Goal: Task Accomplishment & Management: Use online tool/utility

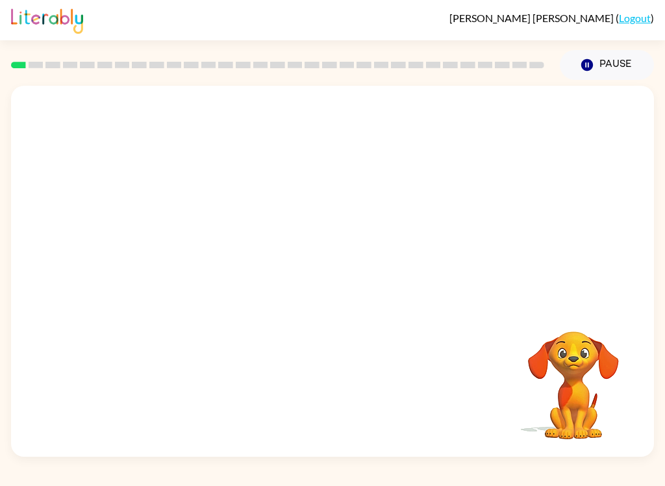
click at [578, 272] on div at bounding box center [332, 195] width 643 height 218
click at [348, 285] on button "button" at bounding box center [332, 277] width 83 height 47
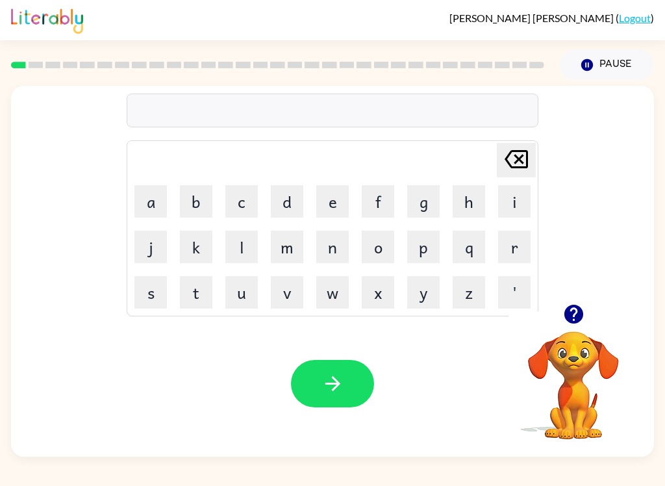
click at [576, 331] on button "button" at bounding box center [573, 314] width 33 height 33
click at [579, 338] on video "Your browser must support playing .mp4 files to use Literably. Please try using…" at bounding box center [574, 376] width 130 height 130
click at [578, 337] on video "Your browser must support playing .mp4 files to use Literably. Please try using…" at bounding box center [574, 376] width 130 height 130
click at [574, 307] on icon "button" at bounding box center [573, 314] width 19 height 19
click at [578, 312] on icon "button" at bounding box center [573, 314] width 19 height 19
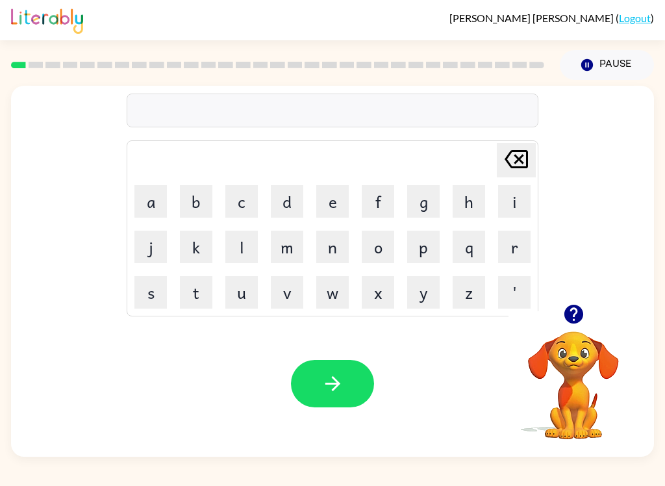
click at [195, 194] on button "b" at bounding box center [196, 201] width 32 height 32
click at [381, 244] on button "o" at bounding box center [378, 247] width 32 height 32
click at [517, 248] on button "r" at bounding box center [514, 247] width 32 height 32
click at [291, 205] on button "d" at bounding box center [287, 201] width 32 height 32
click at [329, 199] on button "e" at bounding box center [332, 201] width 32 height 32
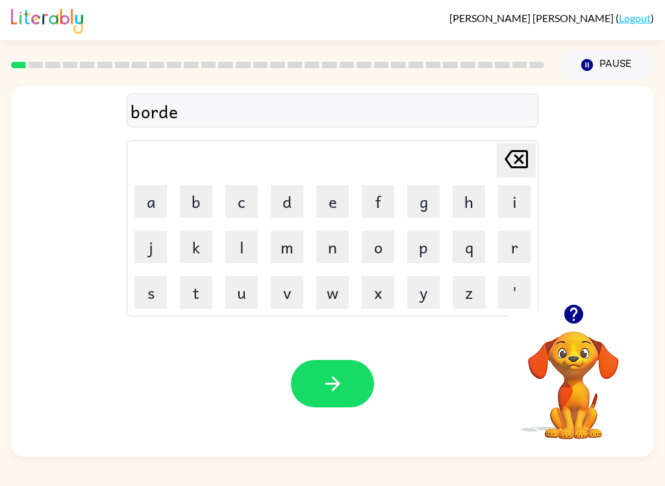
click at [507, 250] on button "r" at bounding box center [514, 247] width 32 height 32
click at [353, 363] on button "button" at bounding box center [332, 383] width 83 height 47
click at [512, 246] on button "r" at bounding box center [514, 247] width 32 height 32
click at [382, 249] on button "o" at bounding box center [378, 247] width 32 height 32
click at [235, 294] on button "u" at bounding box center [241, 292] width 32 height 32
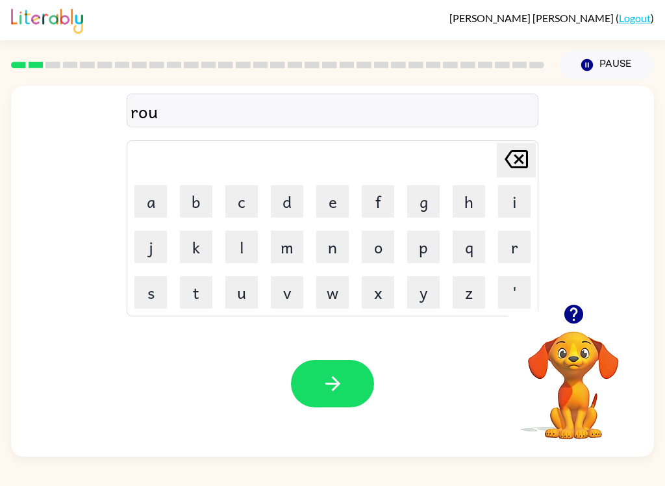
click at [335, 246] on button "n" at bounding box center [332, 247] width 32 height 32
click at [287, 205] on button "d" at bounding box center [287, 201] width 32 height 32
click at [345, 389] on button "button" at bounding box center [332, 383] width 83 height 47
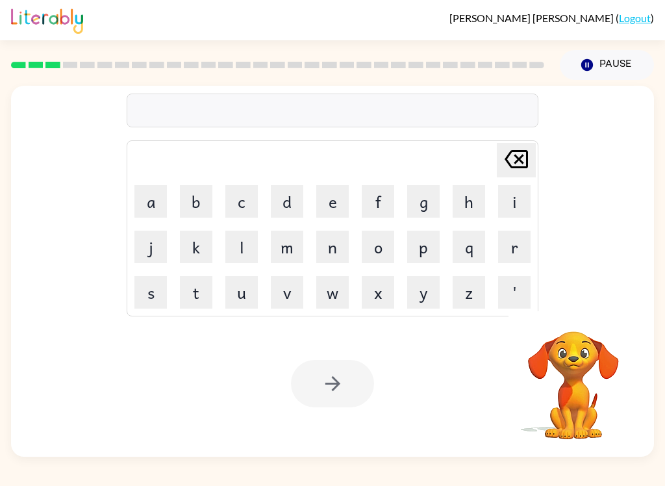
click at [292, 253] on button "m" at bounding box center [287, 247] width 32 height 32
click at [142, 200] on button "a" at bounding box center [150, 201] width 32 height 32
click at [142, 292] on button "s" at bounding box center [150, 292] width 32 height 32
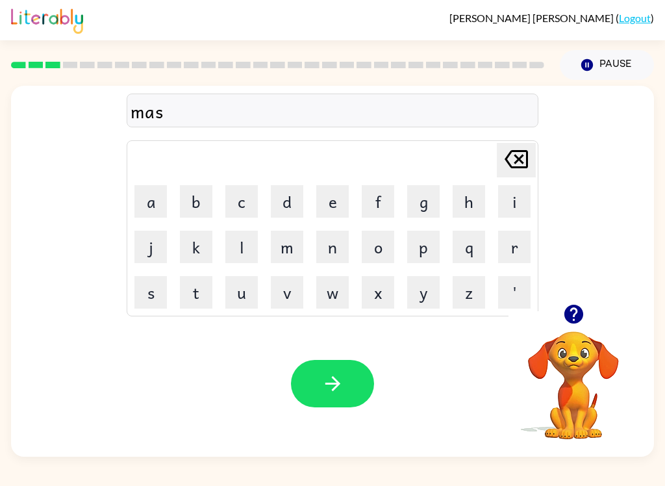
click at [463, 200] on button "h" at bounding box center [469, 201] width 32 height 32
click at [507, 194] on button "i" at bounding box center [514, 201] width 32 height 32
click at [337, 244] on button "n" at bounding box center [332, 247] width 32 height 32
click at [355, 379] on button "button" at bounding box center [332, 383] width 83 height 47
click at [193, 288] on button "t" at bounding box center [196, 292] width 32 height 32
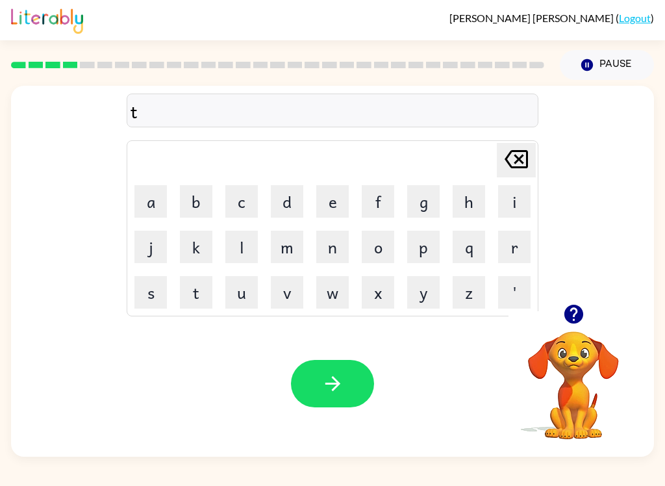
click at [520, 246] on button "r" at bounding box center [514, 247] width 32 height 32
click at [156, 204] on button "a" at bounding box center [150, 201] width 32 height 32
click at [513, 200] on button "i" at bounding box center [514, 201] width 32 height 32
click at [342, 240] on button "n" at bounding box center [332, 247] width 32 height 32
click at [337, 391] on icon "button" at bounding box center [333, 383] width 23 height 23
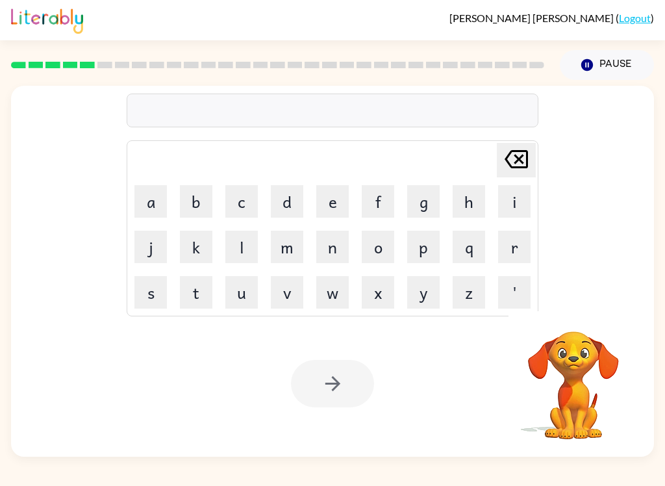
click at [287, 202] on button "d" at bounding box center [287, 201] width 32 height 32
click at [503, 198] on button "i" at bounding box center [514, 201] width 32 height 32
click at [374, 202] on button "f" at bounding box center [378, 201] width 32 height 32
click at [332, 191] on button "e" at bounding box center [332, 201] width 32 height 32
click at [333, 249] on button "n" at bounding box center [332, 247] width 32 height 32
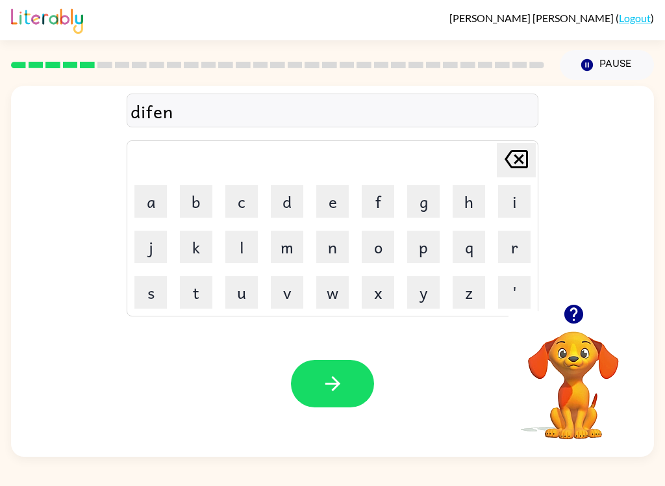
click at [150, 295] on button "s" at bounding box center [150, 292] width 32 height 32
click at [508, 200] on button "i" at bounding box center [514, 201] width 32 height 32
click at [291, 296] on button "v" at bounding box center [287, 292] width 32 height 32
click at [337, 200] on button "e" at bounding box center [332, 201] width 32 height 32
click at [350, 377] on button "button" at bounding box center [332, 383] width 83 height 47
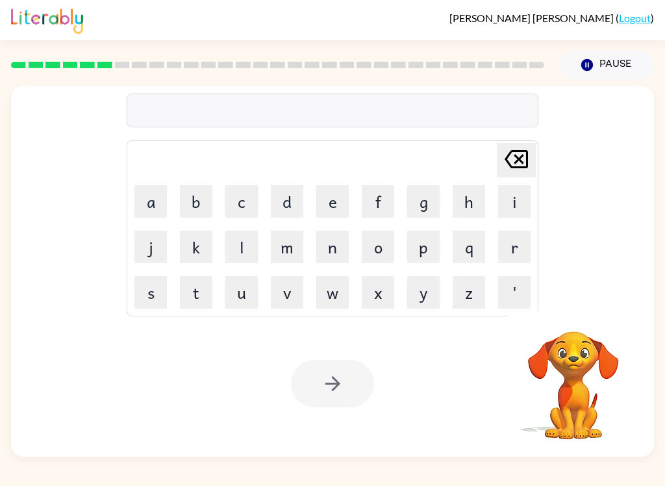
click at [284, 291] on button "v" at bounding box center [287, 292] width 32 height 32
click at [165, 202] on button "a" at bounding box center [150, 201] width 32 height 32
click at [240, 196] on button "c" at bounding box center [241, 201] width 32 height 32
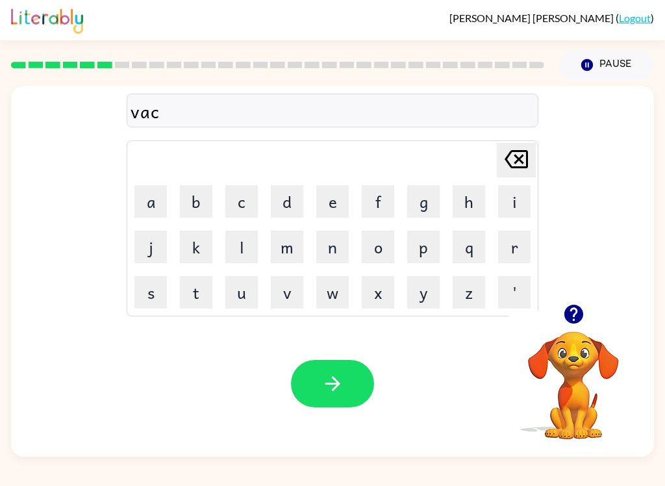
click at [151, 205] on button "a" at bounding box center [150, 201] width 32 height 32
click at [142, 292] on button "s" at bounding box center [150, 292] width 32 height 32
click at [512, 199] on button "i" at bounding box center [514, 201] width 32 height 32
click at [379, 246] on button "o" at bounding box center [378, 247] width 32 height 32
click at [329, 242] on button "n" at bounding box center [332, 247] width 32 height 32
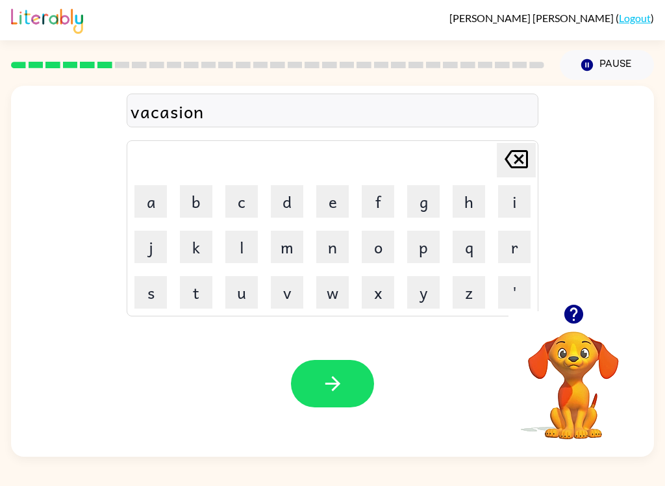
click at [338, 392] on icon "button" at bounding box center [333, 383] width 23 height 23
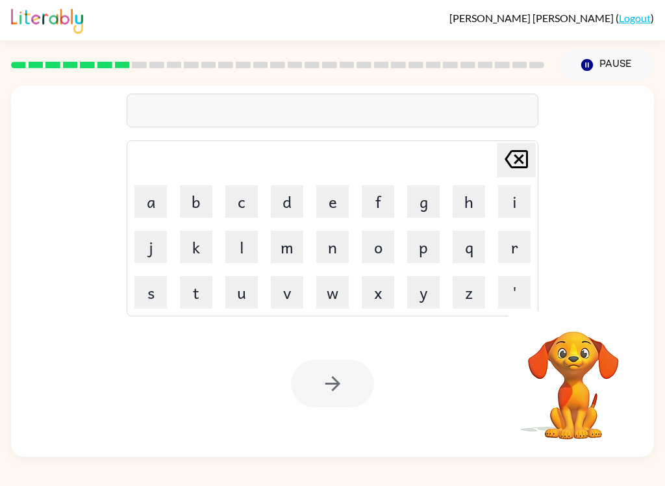
click at [422, 253] on button "p" at bounding box center [423, 247] width 32 height 32
click at [373, 248] on button "o" at bounding box center [378, 247] width 32 height 32
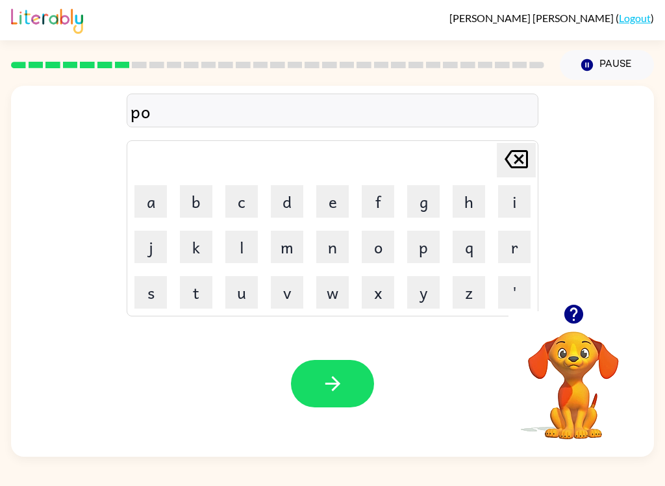
click at [288, 196] on button "d" at bounding box center [287, 201] width 32 height 32
click at [242, 244] on button "l" at bounding box center [241, 247] width 32 height 32
click at [322, 201] on button "e" at bounding box center [332, 201] width 32 height 32
click at [340, 403] on button "button" at bounding box center [332, 383] width 83 height 47
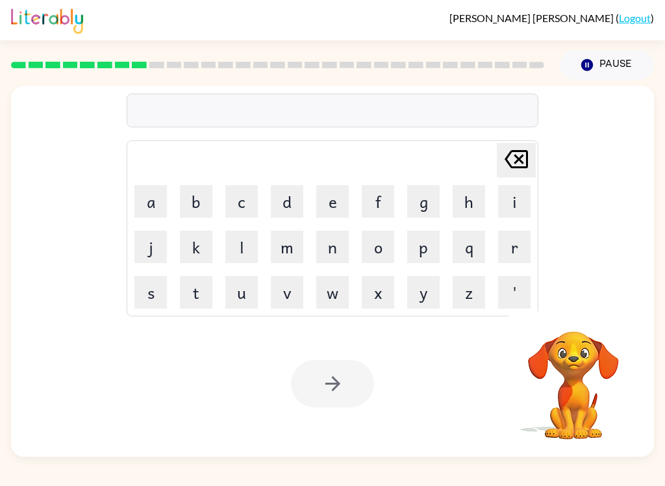
click at [285, 246] on button "m" at bounding box center [287, 247] width 32 height 32
click at [503, 197] on button "i" at bounding box center [514, 201] width 32 height 32
click at [515, 248] on button "r" at bounding box center [514, 247] width 32 height 32
click at [157, 199] on button "a" at bounding box center [150, 201] width 32 height 32
click at [248, 199] on button "c" at bounding box center [241, 201] width 32 height 32
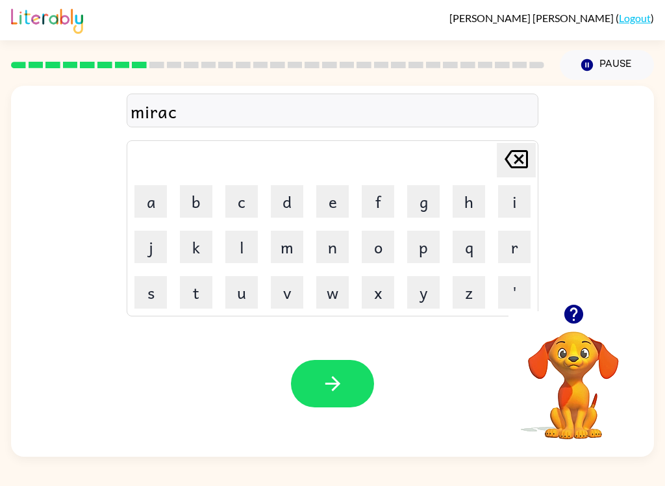
click at [237, 241] on button "l" at bounding box center [241, 247] width 32 height 32
click at [328, 204] on button "e" at bounding box center [332, 201] width 32 height 32
click at [353, 389] on button "button" at bounding box center [332, 383] width 83 height 47
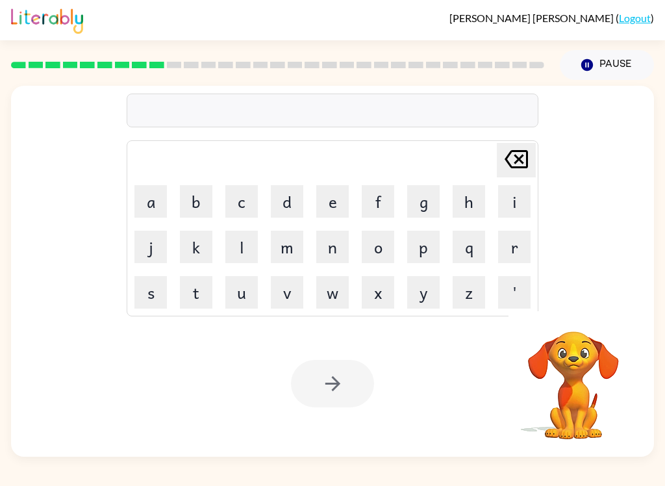
click at [289, 241] on button "m" at bounding box center [287, 247] width 32 height 32
click at [514, 205] on button "i" at bounding box center [514, 201] width 32 height 32
click at [287, 196] on button "d" at bounding box center [287, 201] width 32 height 32
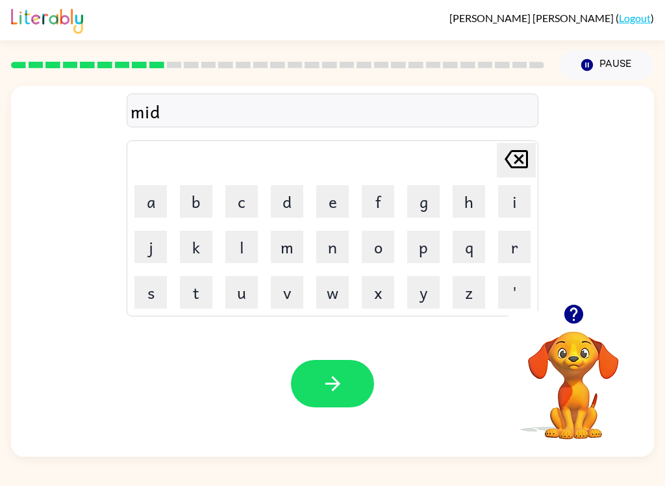
click at [296, 251] on button "m" at bounding box center [287, 247] width 32 height 32
click at [379, 246] on button "o" at bounding box center [378, 247] width 32 height 32
click at [516, 246] on button "r" at bounding box center [514, 247] width 32 height 32
click at [340, 246] on button "n" at bounding box center [332, 247] width 32 height 32
click at [509, 197] on button "i" at bounding box center [514, 201] width 32 height 32
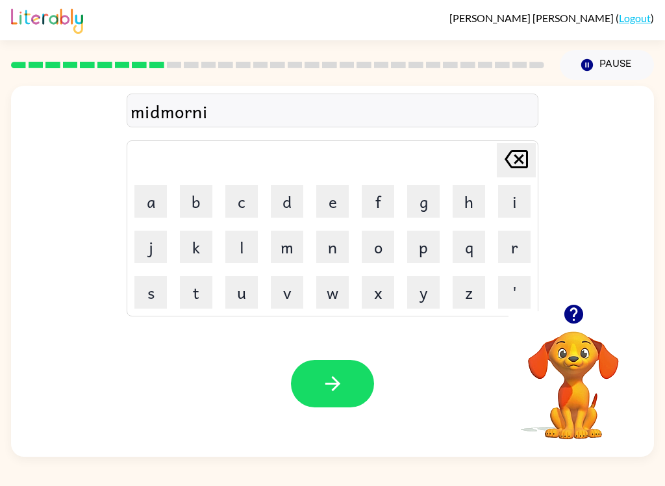
click at [333, 241] on button "n" at bounding box center [332, 247] width 32 height 32
click at [425, 196] on button "g" at bounding box center [423, 201] width 32 height 32
click at [322, 387] on icon "button" at bounding box center [333, 383] width 23 height 23
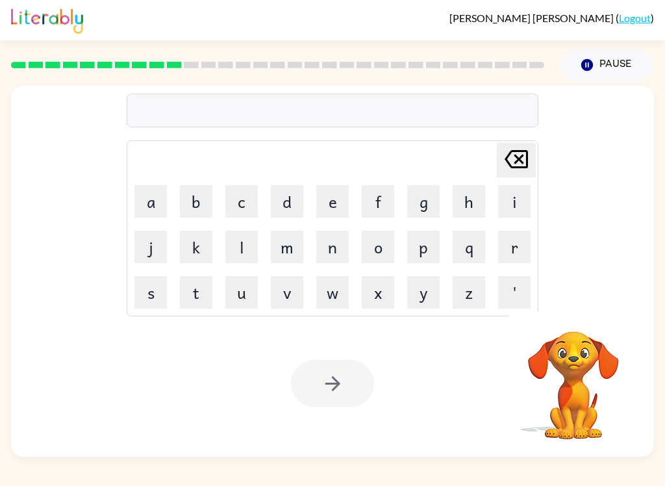
click at [285, 205] on button "d" at bounding box center [287, 201] width 32 height 32
click at [514, 197] on button "i" at bounding box center [514, 201] width 32 height 32
click at [150, 294] on button "s" at bounding box center [150, 292] width 32 height 32
click at [203, 296] on button "t" at bounding box center [196, 292] width 32 height 32
click at [503, 243] on button "r" at bounding box center [514, 247] width 32 height 32
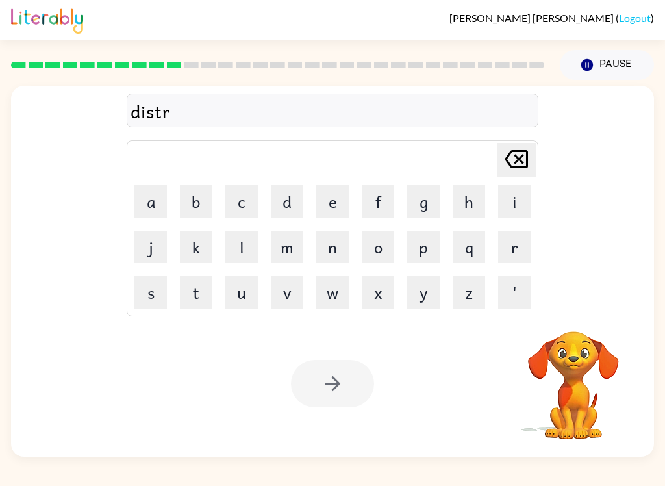
click at [151, 205] on button "a" at bounding box center [150, 201] width 32 height 32
click at [152, 298] on button "s" at bounding box center [150, 292] width 32 height 32
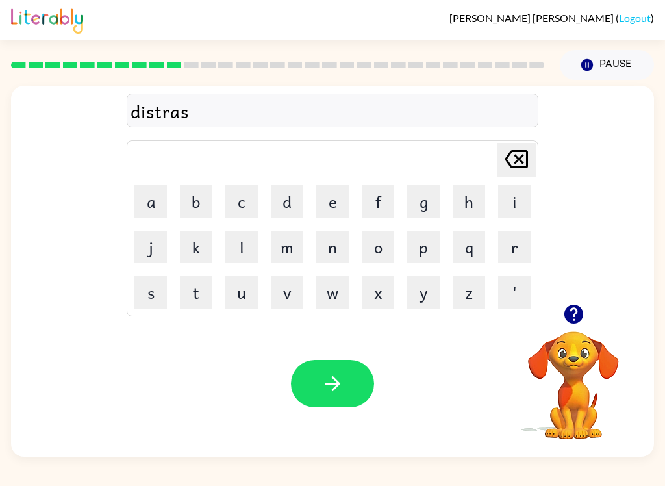
click at [192, 299] on button "t" at bounding box center [196, 292] width 32 height 32
click at [325, 401] on button "button" at bounding box center [332, 383] width 83 height 47
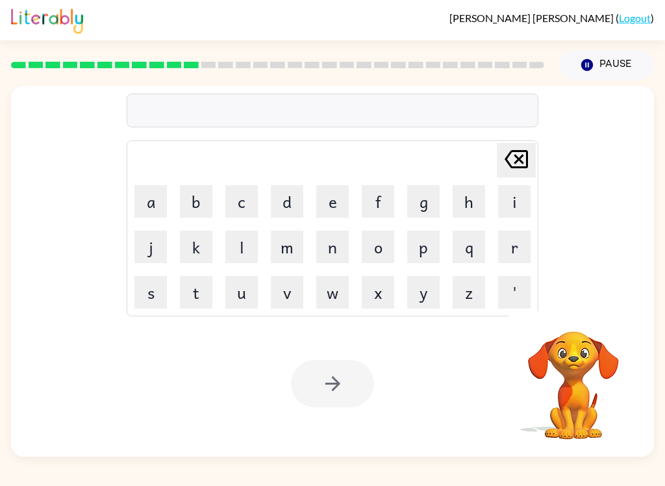
click at [509, 241] on button "r" at bounding box center [514, 247] width 32 height 32
click at [380, 246] on button "o" at bounding box center [378, 247] width 32 height 32
click at [155, 198] on button "a" at bounding box center [150, 201] width 32 height 32
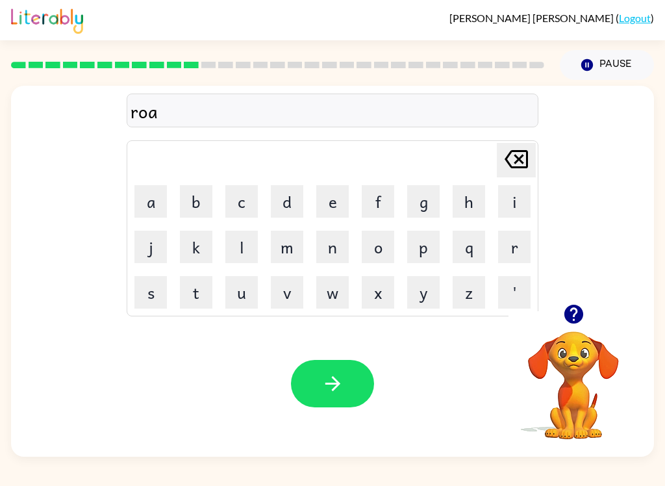
click at [286, 203] on button "d" at bounding box center [287, 201] width 32 height 32
click at [344, 385] on icon "button" at bounding box center [333, 383] width 23 height 23
click at [374, 244] on button "o" at bounding box center [378, 247] width 32 height 32
click at [468, 260] on button "q" at bounding box center [469, 247] width 32 height 32
click at [424, 202] on button "g" at bounding box center [423, 201] width 32 height 32
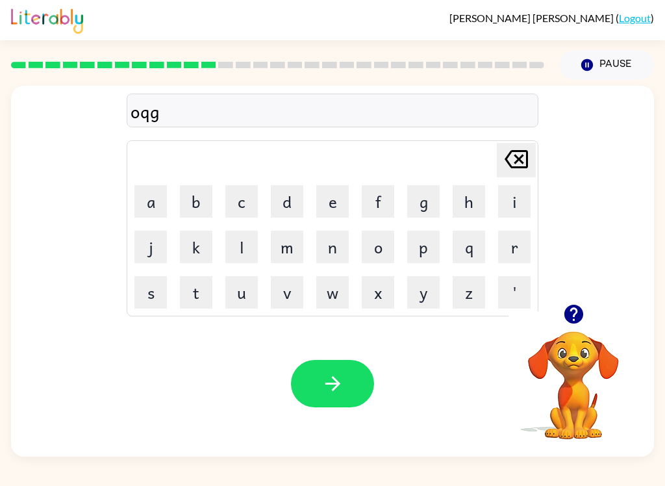
click at [506, 240] on button "r" at bounding box center [514, 247] width 32 height 32
click at [145, 203] on button "a" at bounding box center [150, 201] width 32 height 32
click at [286, 199] on button "d" at bounding box center [287, 201] width 32 height 32
click at [335, 214] on button "e" at bounding box center [332, 201] width 32 height 32
click at [316, 394] on button "button" at bounding box center [332, 383] width 83 height 47
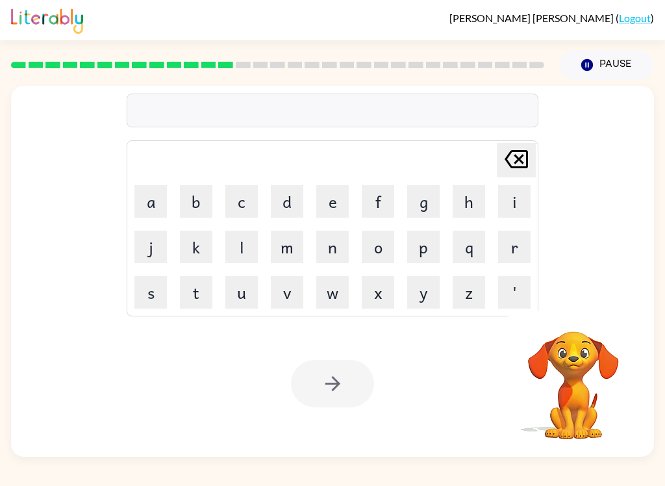
click at [282, 246] on button "m" at bounding box center [287, 247] width 32 height 32
click at [150, 200] on button "a" at bounding box center [150, 201] width 32 height 32
click at [284, 198] on button "d" at bounding box center [287, 201] width 32 height 32
click at [333, 246] on button "n" at bounding box center [332, 247] width 32 height 32
click at [330, 205] on button "e" at bounding box center [332, 201] width 32 height 32
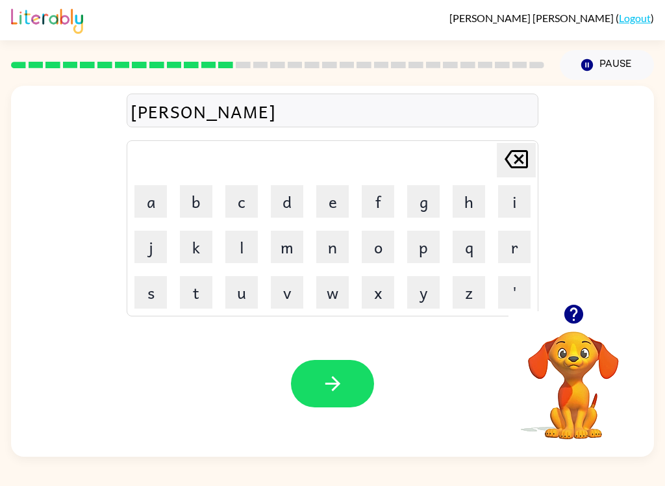
click at [149, 285] on button "s" at bounding box center [150, 292] width 32 height 32
click at [350, 378] on button "button" at bounding box center [332, 383] width 83 height 47
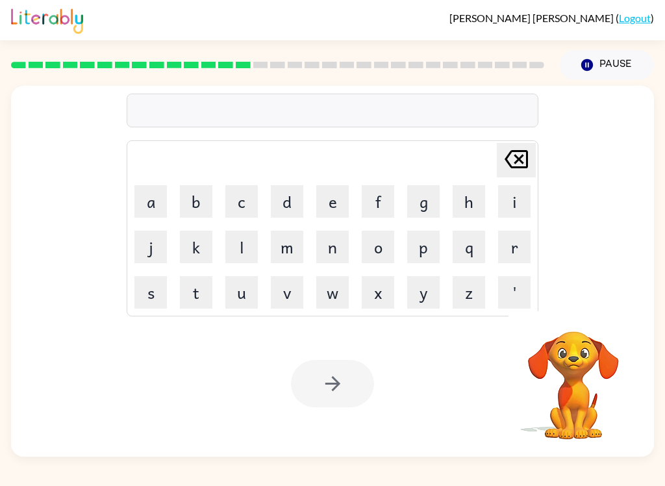
click at [201, 202] on button "b" at bounding box center [196, 201] width 32 height 32
click at [385, 252] on button "o" at bounding box center [378, 247] width 32 height 32
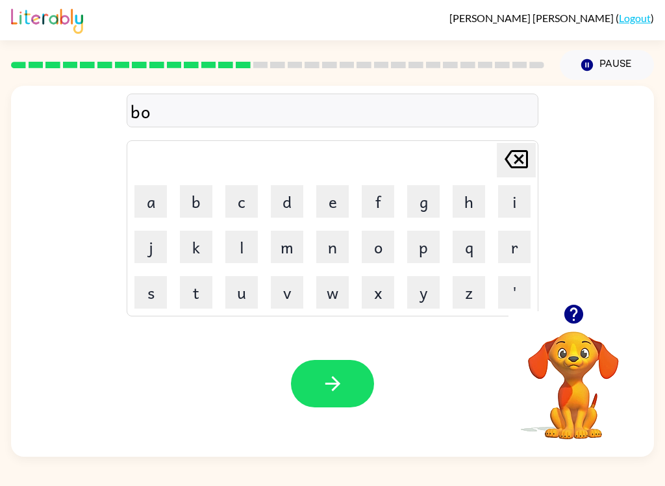
click at [326, 246] on button "n" at bounding box center [332, 247] width 32 height 32
click at [346, 199] on button "e" at bounding box center [332, 201] width 32 height 32
click at [151, 292] on button "s" at bounding box center [150, 292] width 32 height 32
click at [329, 385] on icon "button" at bounding box center [333, 383] width 23 height 23
click at [578, 322] on icon "button" at bounding box center [573, 314] width 19 height 19
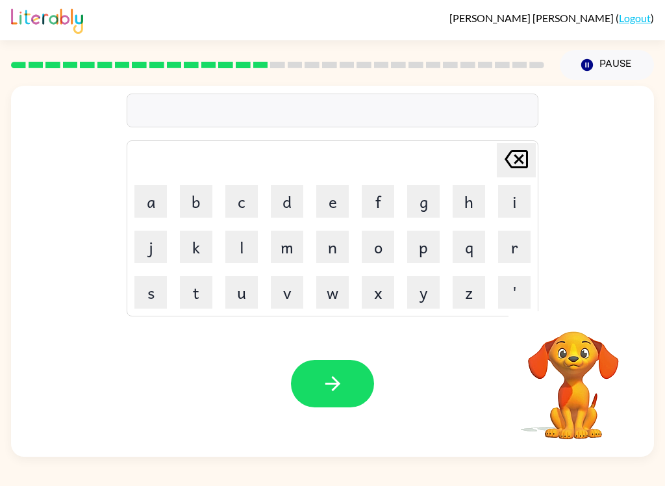
click at [140, 290] on button "s" at bounding box center [150, 292] width 32 height 32
click at [251, 294] on button "u" at bounding box center [241, 292] width 32 height 32
click at [370, 242] on button "o" at bounding box center [378, 247] width 32 height 32
click at [508, 245] on button "r" at bounding box center [514, 247] width 32 height 32
click at [289, 246] on button "m" at bounding box center [287, 247] width 32 height 32
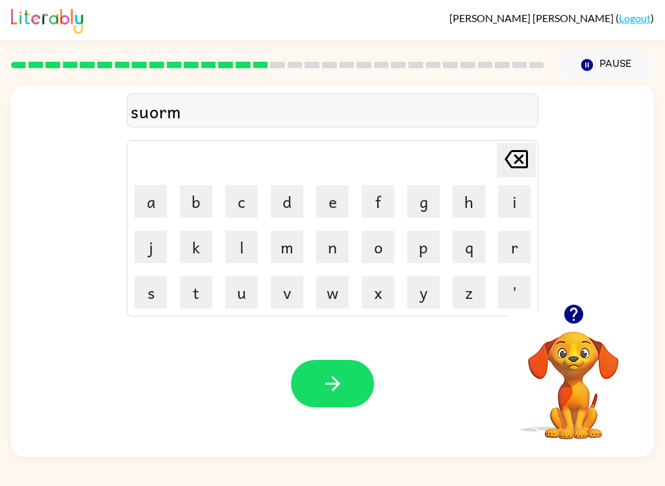
click at [342, 389] on icon "button" at bounding box center [333, 383] width 23 height 23
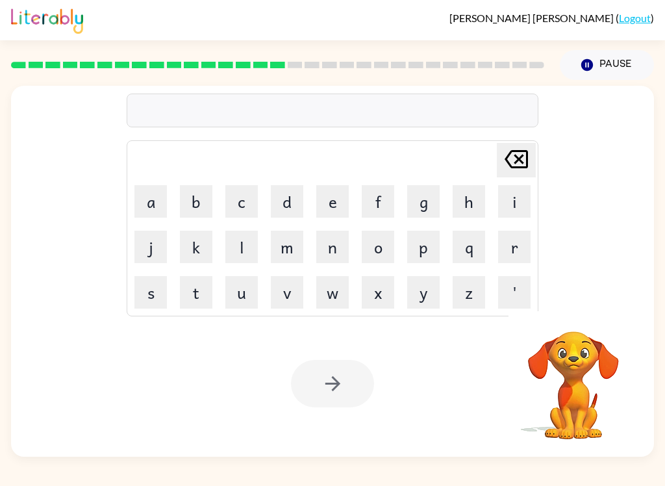
click at [622, 324] on video "Your browser must support playing .mp4 files to use Literably. Please try using…" at bounding box center [574, 376] width 130 height 130
click at [595, 331] on video "Your browser must support playing .mp4 files to use Literably. Please try using…" at bounding box center [574, 376] width 130 height 130
click at [593, 324] on video "Your browser must support playing .mp4 files to use Literably. Please try using…" at bounding box center [574, 376] width 130 height 130
click at [568, 349] on video "Your browser must support playing .mp4 files to use Literably. Please try using…" at bounding box center [574, 376] width 130 height 130
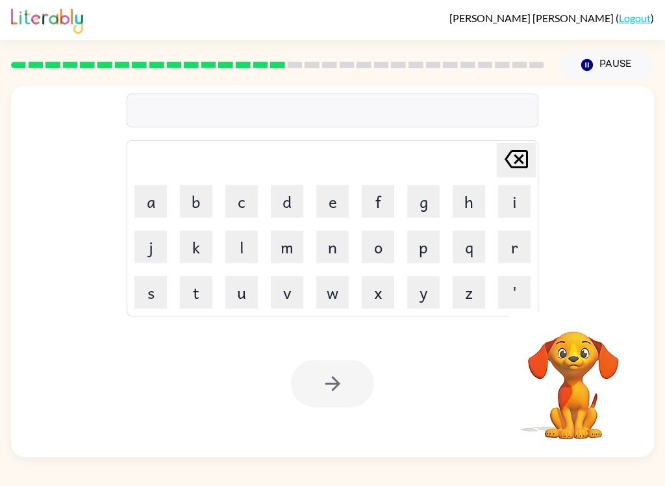
click at [587, 333] on video "Your browser must support playing .mp4 files to use Literably. Please try using…" at bounding box center [574, 376] width 130 height 130
click at [601, 389] on video "Your browser must support playing .mp4 files to use Literably. Please try using…" at bounding box center [574, 376] width 130 height 130
click at [577, 388] on video "Your browser must support playing .mp4 files to use Literably. Please try using…" at bounding box center [574, 376] width 130 height 130
click at [576, 388] on video "Your browser must support playing .mp4 files to use Literably. Please try using…" at bounding box center [574, 376] width 130 height 130
click at [554, 394] on video "Your browser must support playing .mp4 files to use Literably. Please try using…" at bounding box center [574, 376] width 130 height 130
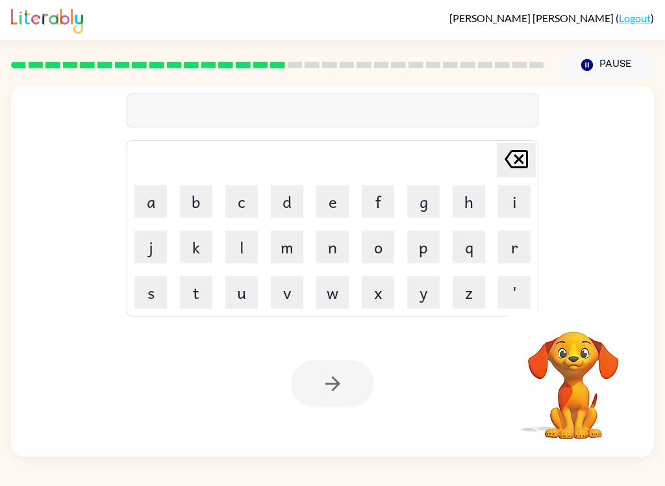
click at [599, 346] on video "Your browser must support playing .mp4 files to use Literably. Please try using…" at bounding box center [574, 376] width 130 height 130
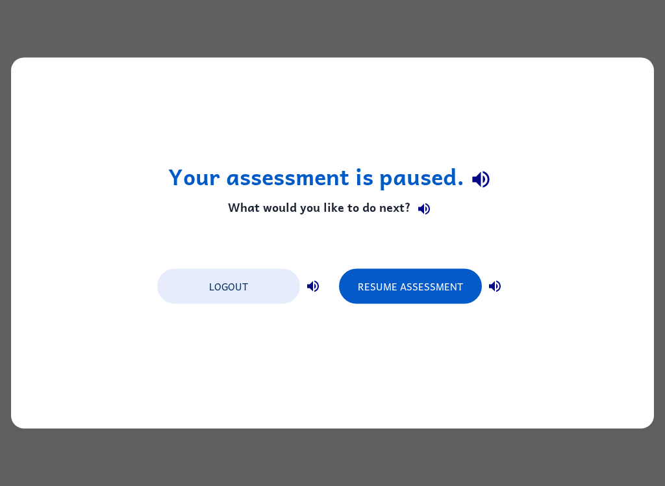
click at [576, 357] on div "Your assessment is paused. What would you like to do next? Logout Resume Assess…" at bounding box center [332, 243] width 643 height 371
click at [450, 290] on button "Resume Assessment" at bounding box center [410, 286] width 143 height 35
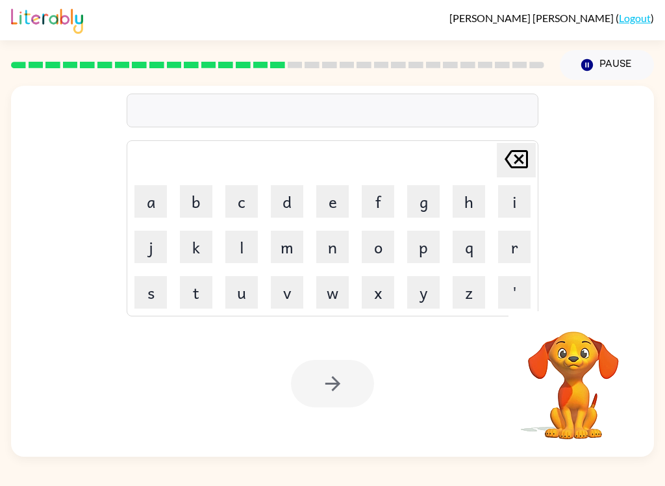
click at [509, 246] on button "r" at bounding box center [514, 247] width 32 height 32
click at [157, 192] on button "a" at bounding box center [150, 201] width 32 height 32
click at [287, 244] on button "m" at bounding box center [287, 247] width 32 height 32
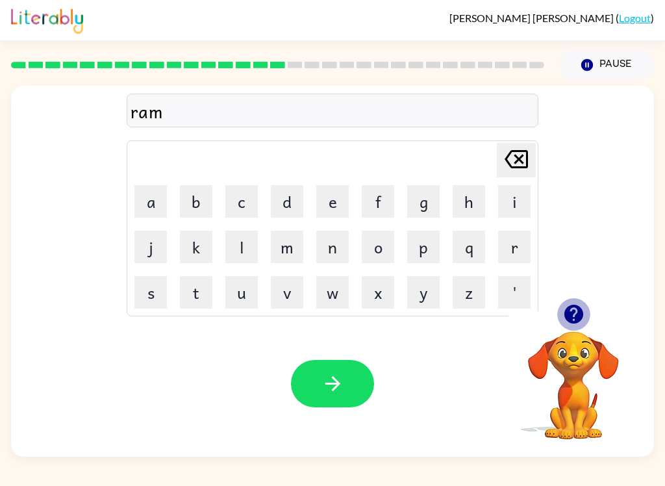
click at [568, 322] on icon "button" at bounding box center [573, 314] width 19 height 19
click at [339, 397] on button "button" at bounding box center [332, 383] width 83 height 47
click at [576, 314] on icon "button" at bounding box center [574, 314] width 23 height 23
click at [191, 208] on button "b" at bounding box center [196, 201] width 32 height 32
click at [513, 248] on button "r" at bounding box center [514, 247] width 32 height 32
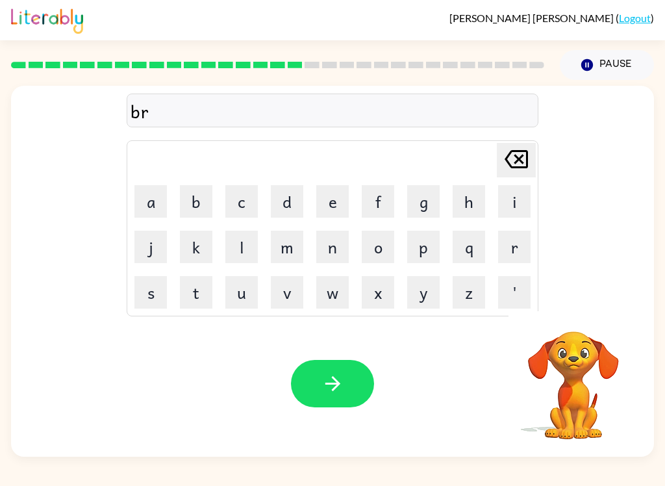
click at [515, 200] on button "i" at bounding box center [514, 201] width 32 height 32
click at [294, 248] on button "m" at bounding box center [287, 247] width 32 height 32
click at [513, 199] on button "i" at bounding box center [514, 201] width 32 height 32
click at [336, 243] on button "n" at bounding box center [332, 247] width 32 height 32
click at [433, 201] on button "g" at bounding box center [423, 201] width 32 height 32
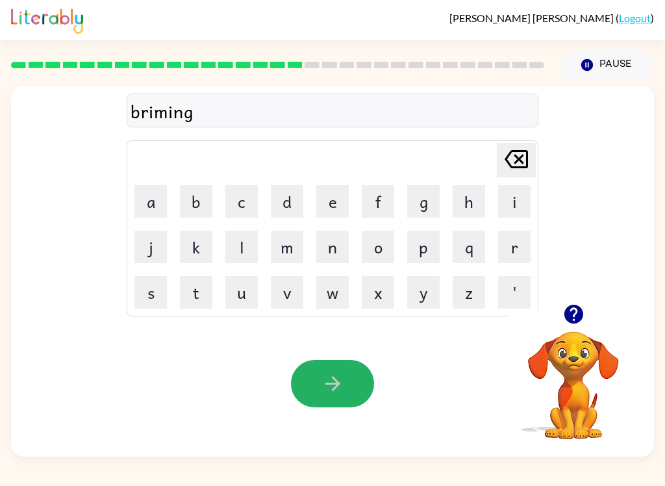
click at [333, 380] on icon "button" at bounding box center [333, 383] width 23 height 23
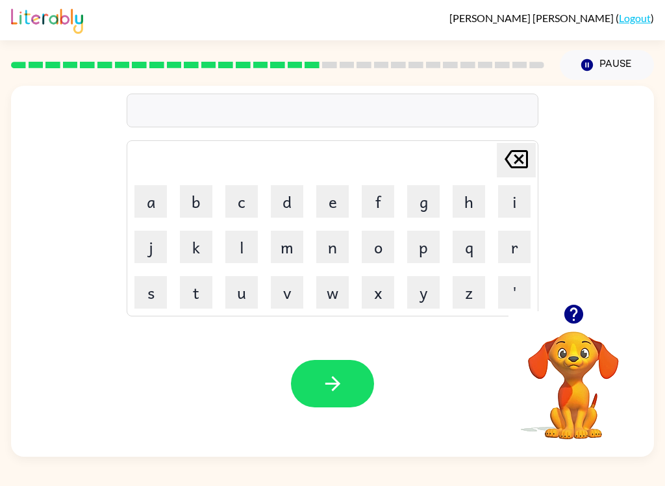
click at [575, 318] on icon "button" at bounding box center [573, 314] width 19 height 19
click at [513, 249] on button "r" at bounding box center [514, 247] width 32 height 32
click at [506, 212] on button "i" at bounding box center [514, 201] width 32 height 32
click at [152, 290] on button "s" at bounding box center [150, 292] width 32 height 32
click at [464, 248] on button "q" at bounding box center [469, 247] width 32 height 32
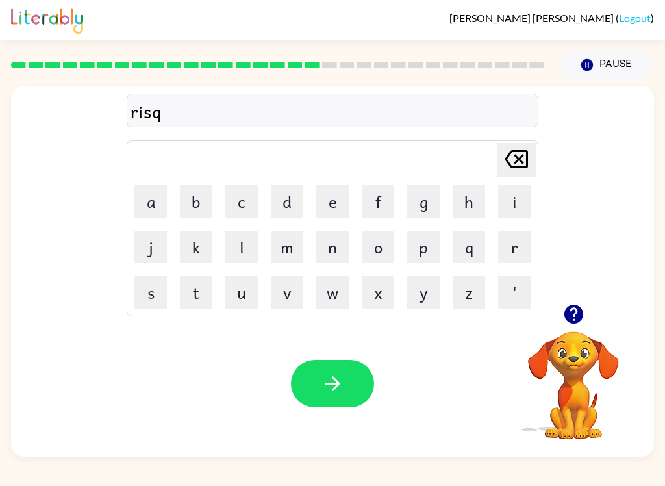
click at [510, 199] on button "i" at bounding box center [514, 201] width 32 height 32
click at [336, 190] on button "e" at bounding box center [332, 201] width 32 height 32
click at [143, 285] on button "s" at bounding box center [150, 292] width 32 height 32
click at [190, 303] on button "t" at bounding box center [196, 292] width 32 height 32
click at [337, 406] on button "button" at bounding box center [332, 383] width 83 height 47
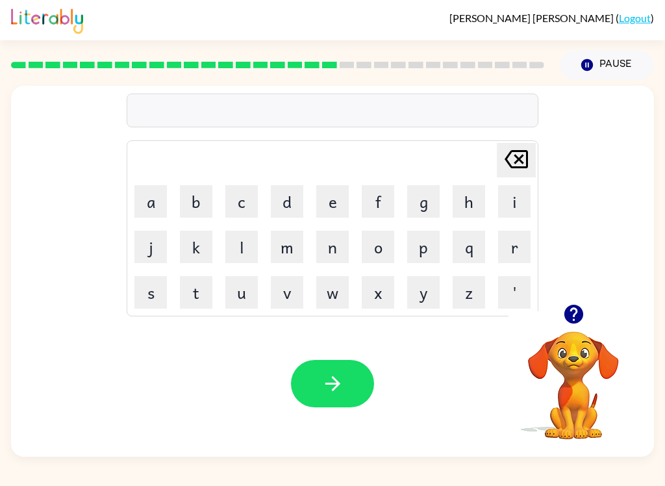
click at [387, 240] on button "o" at bounding box center [378, 247] width 32 height 32
click at [571, 311] on icon "button" at bounding box center [574, 314] width 23 height 23
click at [519, 241] on button "r" at bounding box center [514, 247] width 32 height 32
click at [200, 296] on button "t" at bounding box center [196, 292] width 32 height 32
click at [333, 248] on button "n" at bounding box center [332, 247] width 32 height 32
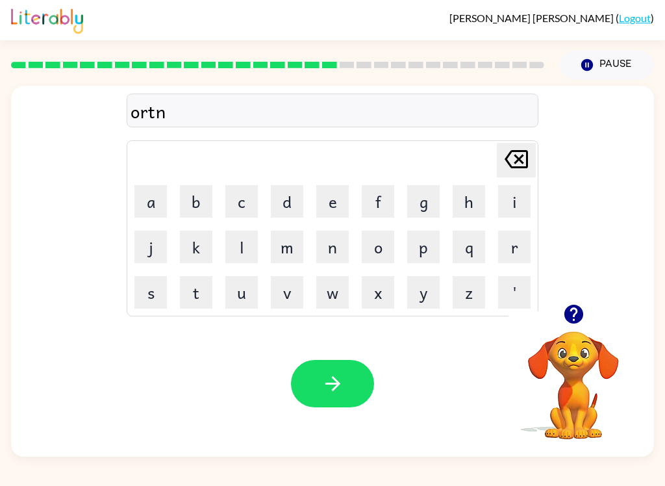
click at [509, 149] on icon "[PERSON_NAME] last character input" at bounding box center [516, 159] width 31 height 31
click at [244, 295] on button "u" at bounding box center [241, 292] width 32 height 32
click at [572, 308] on icon "button" at bounding box center [573, 314] width 19 height 19
click at [159, 210] on button "a" at bounding box center [150, 201] width 32 height 32
click at [502, 203] on button "i" at bounding box center [514, 201] width 32 height 32
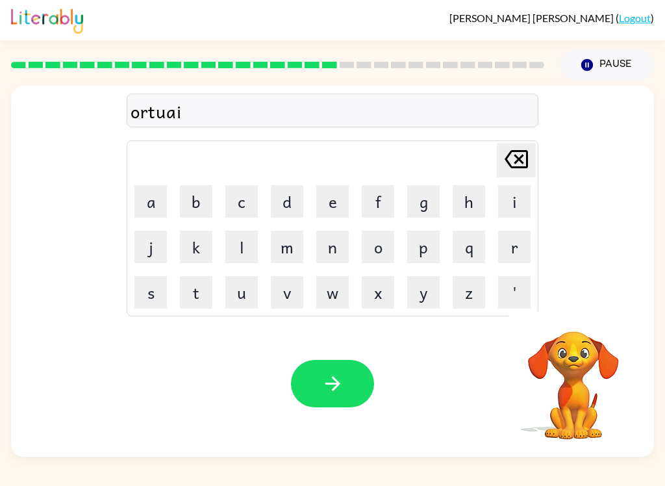
click at [337, 388] on icon "button" at bounding box center [333, 383] width 23 height 23
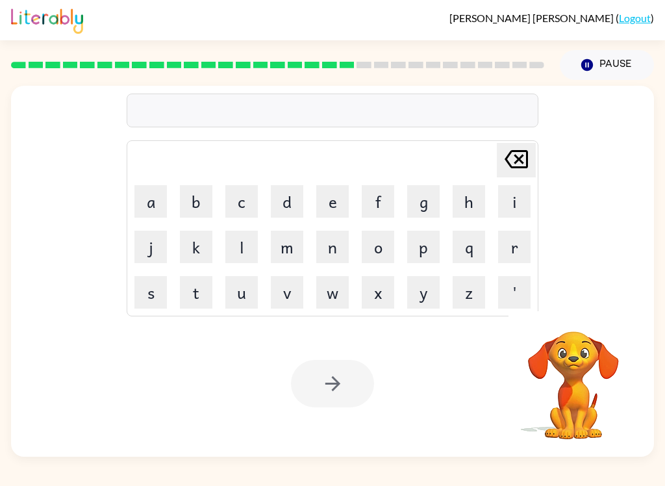
click at [384, 199] on button "f" at bounding box center [378, 201] width 32 height 32
click at [374, 244] on button "o" at bounding box center [378, 247] width 32 height 32
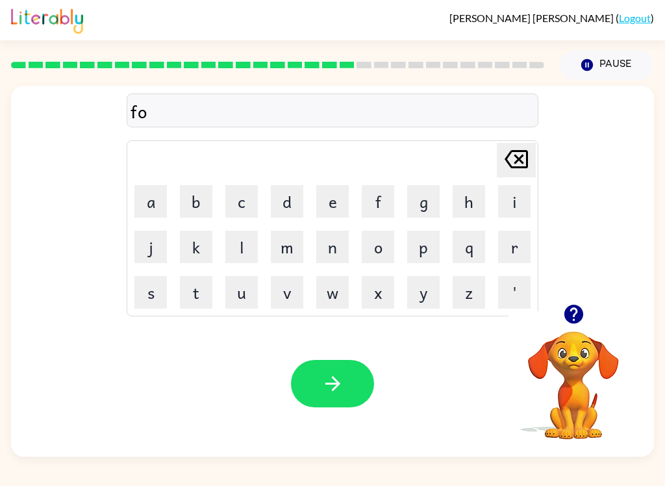
click at [243, 241] on button "l" at bounding box center [241, 247] width 32 height 32
click at [379, 246] on button "o" at bounding box center [378, 247] width 32 height 32
click at [333, 291] on button "w" at bounding box center [332, 292] width 32 height 32
click at [350, 389] on button "button" at bounding box center [332, 383] width 83 height 47
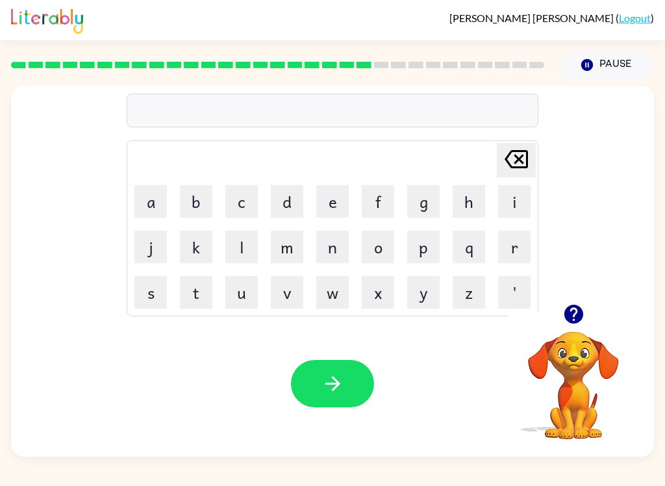
click at [579, 302] on button "button" at bounding box center [573, 314] width 33 height 33
click at [151, 290] on button "s" at bounding box center [150, 292] width 32 height 32
click at [329, 191] on button "e" at bounding box center [332, 201] width 32 height 32
click at [331, 243] on button "n" at bounding box center [332, 247] width 32 height 32
click at [513, 200] on button "i" at bounding box center [514, 201] width 32 height 32
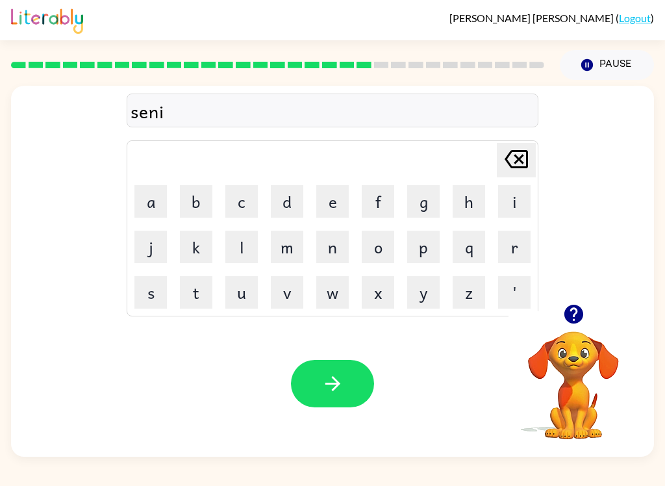
click at [557, 324] on div at bounding box center [574, 314] width 130 height 33
click at [430, 246] on button "p" at bounding box center [423, 247] width 32 height 32
click at [511, 202] on button "i" at bounding box center [514, 201] width 32 height 32
click at [291, 205] on button "d" at bounding box center [287, 201] width 32 height 32
click at [576, 314] on icon "button" at bounding box center [574, 314] width 23 height 23
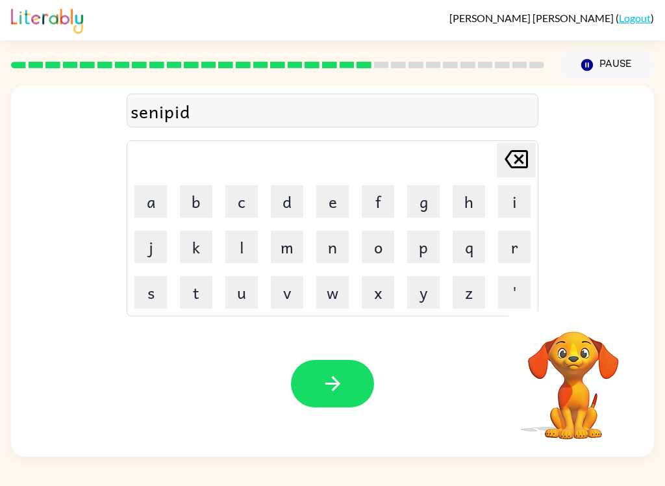
click at [575, 315] on video "Your browser must support playing .mp4 files to use Literably. Please try using…" at bounding box center [574, 376] width 130 height 130
click at [317, 378] on button "button" at bounding box center [332, 383] width 83 height 47
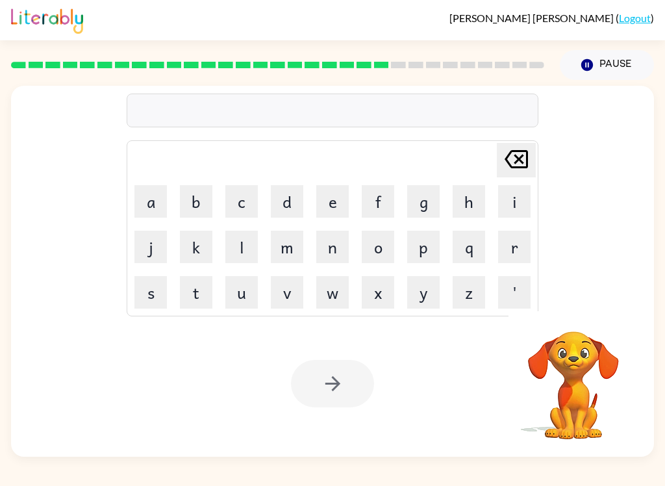
click at [152, 295] on button "s" at bounding box center [150, 292] width 32 height 32
click at [243, 290] on button "u" at bounding box center [241, 292] width 32 height 32
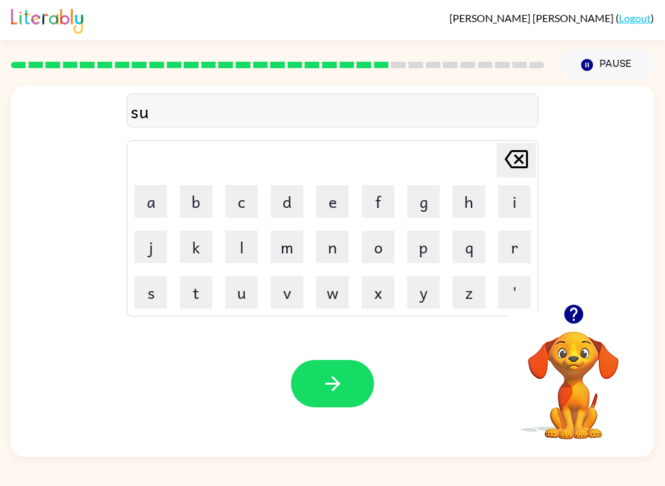
click at [577, 316] on icon "button" at bounding box center [573, 314] width 19 height 19
click at [144, 283] on button "s" at bounding box center [150, 292] width 32 height 32
click at [203, 288] on button "t" at bounding box center [196, 292] width 32 height 32
click at [159, 205] on button "a" at bounding box center [150, 201] width 32 height 32
click at [517, 202] on button "i" at bounding box center [514, 201] width 32 height 32
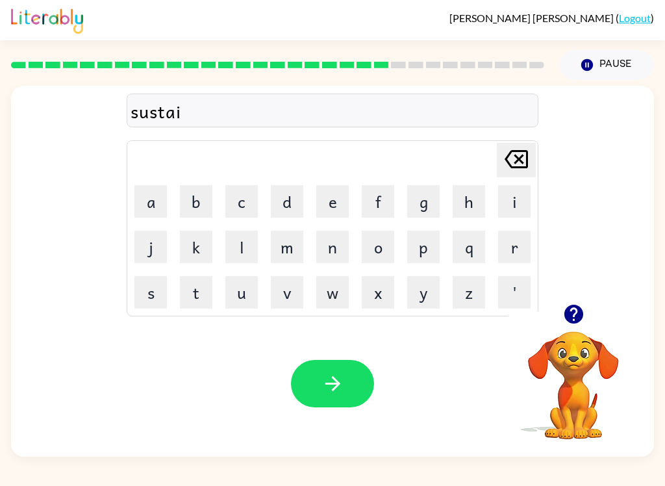
click at [582, 313] on icon "button" at bounding box center [573, 314] width 19 height 19
click at [331, 253] on button "n" at bounding box center [332, 247] width 32 height 32
click at [348, 383] on button "button" at bounding box center [332, 383] width 83 height 47
click at [380, 201] on button "f" at bounding box center [378, 201] width 32 height 32
click at [371, 247] on button "o" at bounding box center [378, 247] width 32 height 32
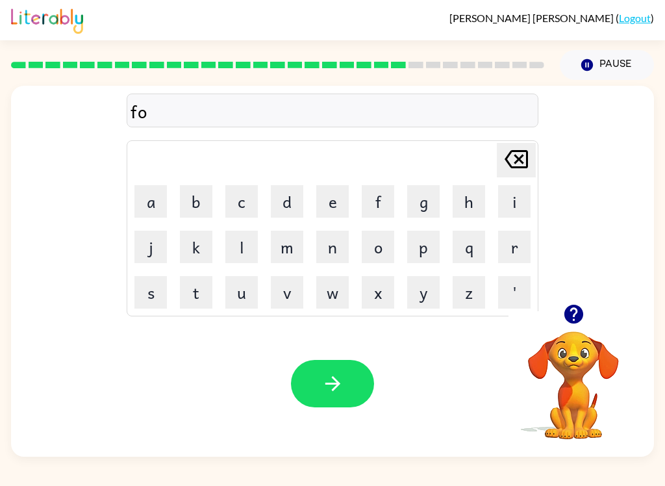
click at [512, 249] on button "r" at bounding box center [514, 247] width 32 height 32
click at [572, 322] on icon "button" at bounding box center [573, 314] width 19 height 19
click at [333, 292] on button "w" at bounding box center [332, 292] width 32 height 32
click at [379, 248] on button "o" at bounding box center [378, 247] width 32 height 32
click at [506, 244] on button "r" at bounding box center [514, 247] width 32 height 32
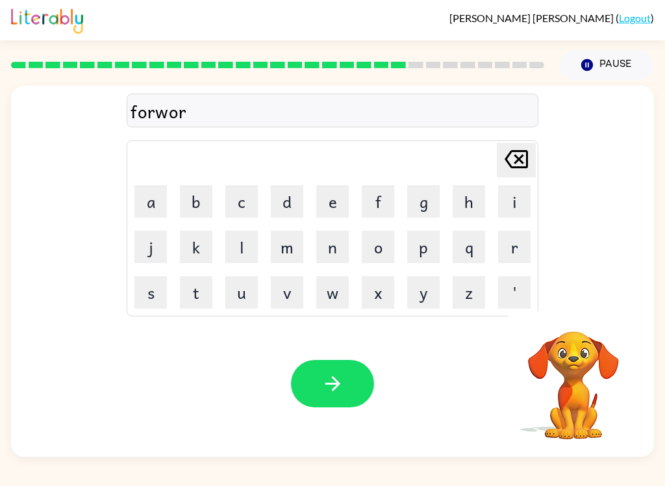
click at [284, 198] on button "d" at bounding box center [287, 201] width 32 height 32
click at [576, 320] on icon "button" at bounding box center [573, 314] width 19 height 19
click at [317, 388] on button "button" at bounding box center [332, 383] width 83 height 47
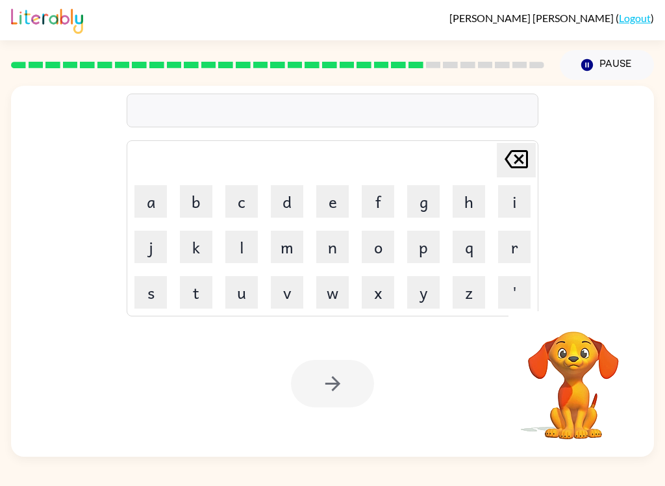
click at [510, 249] on button "r" at bounding box center [514, 247] width 32 height 32
click at [326, 199] on button "e" at bounding box center [332, 201] width 32 height 32
click at [233, 242] on button "l" at bounding box center [241, 247] width 32 height 32
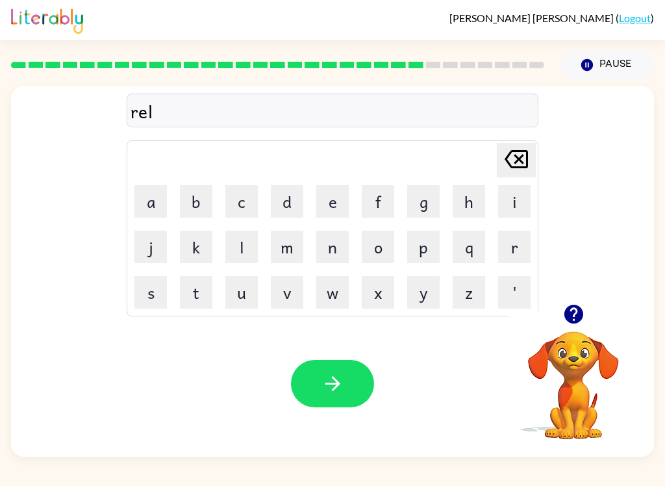
click at [157, 199] on button "a" at bounding box center [150, 201] width 32 height 32
click at [361, 371] on button "button" at bounding box center [332, 383] width 83 height 47
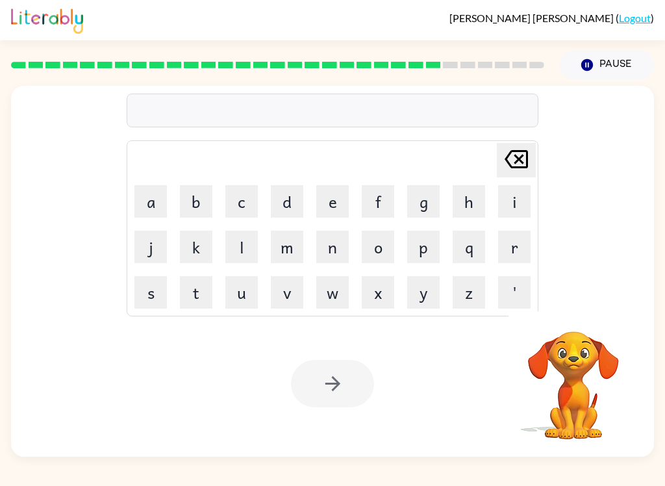
click at [280, 197] on button "d" at bounding box center [287, 201] width 32 height 32
click at [328, 197] on button "e" at bounding box center [332, 201] width 32 height 32
click at [290, 210] on button "d" at bounding box center [287, 201] width 32 height 32
click at [513, 164] on icon "[PERSON_NAME] last character input" at bounding box center [516, 159] width 31 height 31
click at [513, 163] on icon at bounding box center [516, 159] width 23 height 18
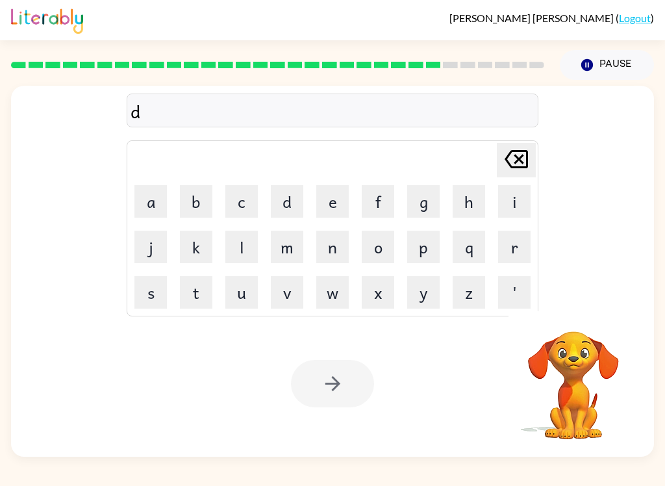
click at [509, 159] on icon "[PERSON_NAME] last character input" at bounding box center [516, 159] width 31 height 31
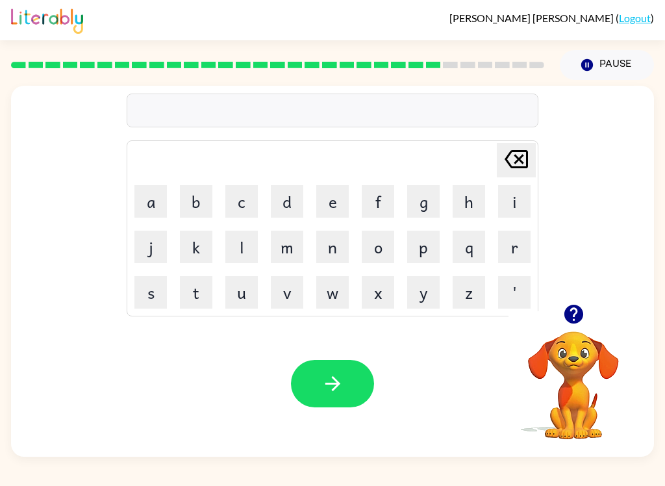
click at [245, 190] on button "c" at bounding box center [241, 201] width 32 height 32
click at [157, 203] on button "a" at bounding box center [150, 201] width 32 height 32
click at [568, 316] on icon "button" at bounding box center [573, 314] width 19 height 19
click at [209, 196] on button "b" at bounding box center [196, 201] width 32 height 32
click at [242, 244] on button "l" at bounding box center [241, 247] width 32 height 32
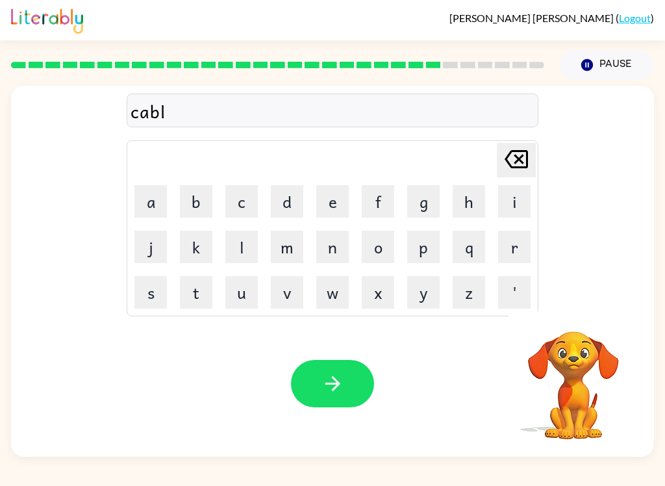
click at [519, 159] on icon "[PERSON_NAME] last character input" at bounding box center [516, 159] width 31 height 31
click at [512, 165] on icon "[PERSON_NAME] last character input" at bounding box center [516, 159] width 31 height 31
click at [512, 164] on icon "[PERSON_NAME] last character input" at bounding box center [516, 159] width 31 height 31
click at [429, 202] on button "g" at bounding box center [423, 201] width 32 height 32
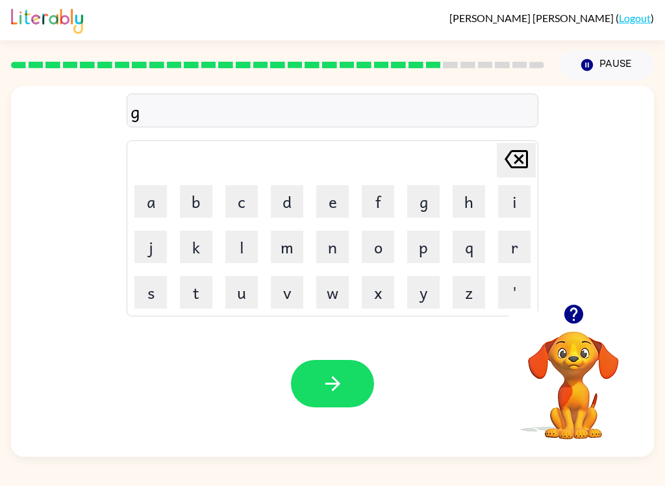
click at [148, 194] on button "a" at bounding box center [150, 201] width 32 height 32
click at [190, 202] on button "b" at bounding box center [196, 201] width 32 height 32
click at [235, 242] on button "l" at bounding box center [241, 247] width 32 height 32
click at [333, 202] on button "e" at bounding box center [332, 201] width 32 height 32
click at [335, 250] on button "n" at bounding box center [332, 247] width 32 height 32
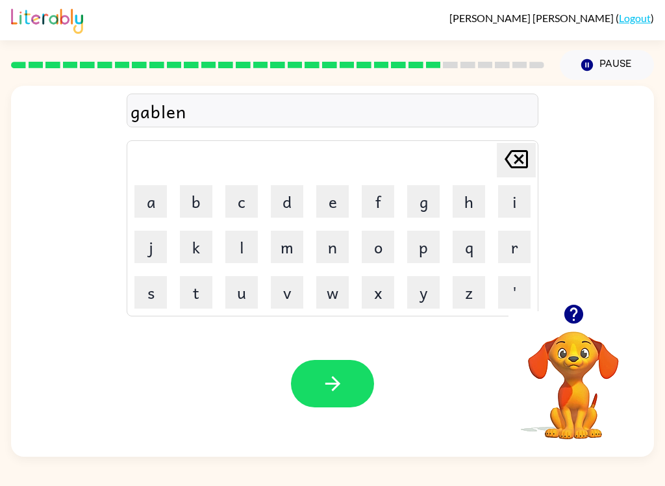
click at [565, 314] on icon "button" at bounding box center [573, 314] width 19 height 19
click at [350, 384] on button "button" at bounding box center [332, 383] width 83 height 47
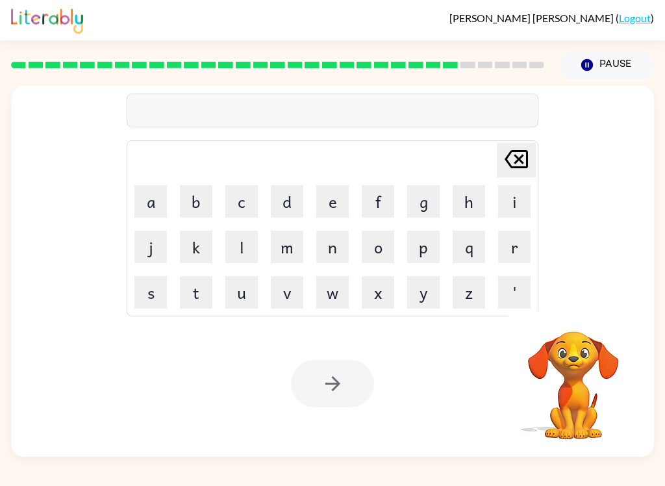
click at [233, 244] on button "l" at bounding box center [241, 247] width 32 height 32
click at [146, 196] on button "a" at bounding box center [150, 201] width 32 height 32
click at [282, 245] on button "m" at bounding box center [287, 247] width 32 height 32
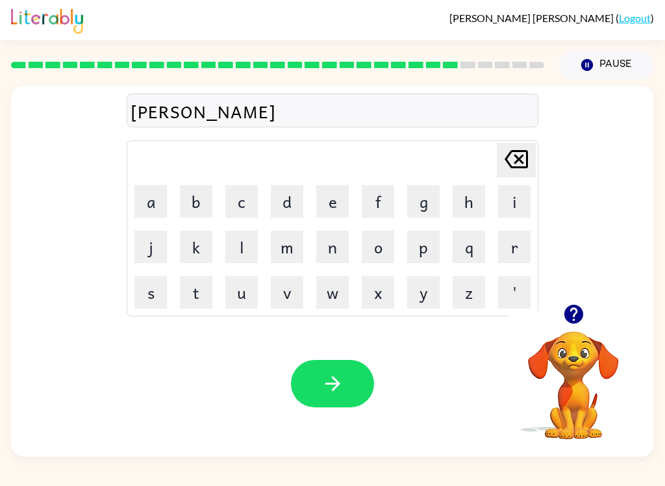
click at [198, 208] on button "b" at bounding box center [196, 201] width 32 height 32
click at [382, 250] on button "o" at bounding box center [378, 247] width 32 height 32
click at [505, 250] on button "r" at bounding box center [514, 247] width 32 height 32
click at [575, 322] on icon "button" at bounding box center [573, 314] width 19 height 19
click at [155, 248] on button "j" at bounding box center [150, 247] width 32 height 32
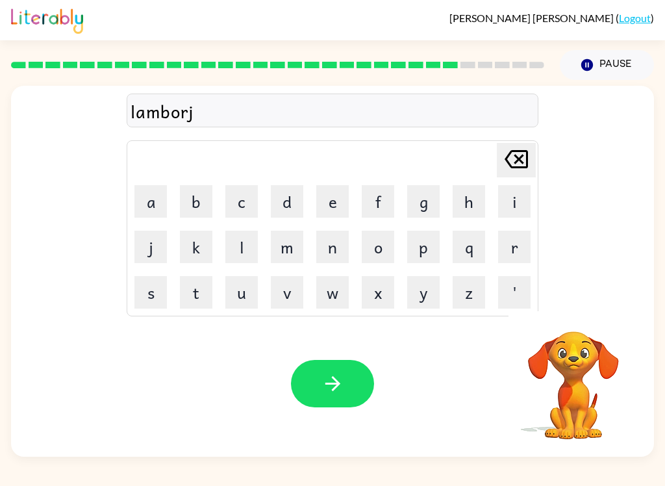
click at [151, 201] on button "a" at bounding box center [150, 201] width 32 height 32
click at [211, 235] on button "k" at bounding box center [196, 247] width 32 height 32
click at [569, 321] on icon "button" at bounding box center [573, 314] width 19 height 19
click at [355, 380] on button "button" at bounding box center [332, 383] width 83 height 47
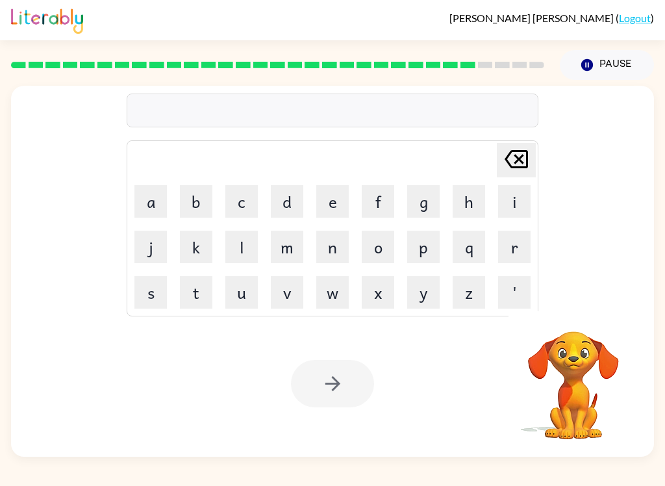
click at [416, 241] on button "p" at bounding box center [423, 247] width 32 height 32
click at [511, 204] on button "i" at bounding box center [514, 201] width 32 height 32
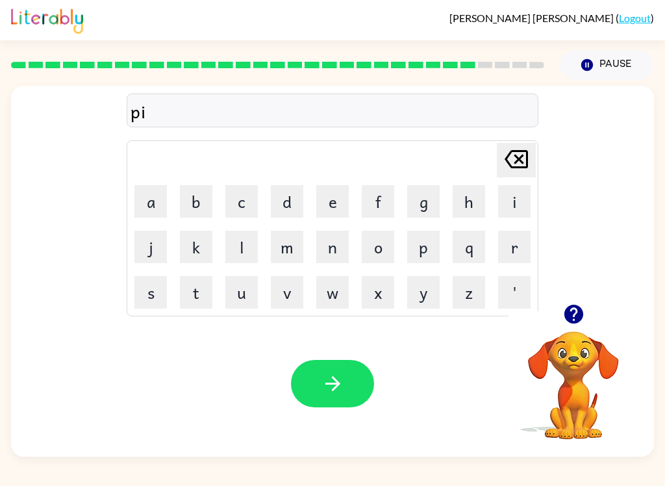
click at [502, 247] on button "r" at bounding box center [514, 247] width 32 height 32
click at [157, 284] on button "s" at bounding box center [150, 292] width 32 height 32
click at [576, 314] on icon "button" at bounding box center [574, 314] width 23 height 23
click at [340, 382] on icon "button" at bounding box center [333, 383] width 23 height 23
click at [573, 316] on icon "button" at bounding box center [574, 314] width 23 height 23
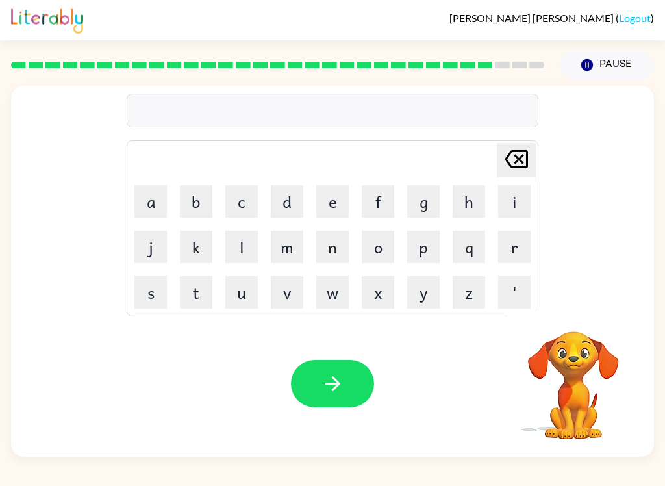
click at [202, 288] on button "t" at bounding box center [196, 292] width 32 height 32
click at [474, 196] on button "h" at bounding box center [469, 201] width 32 height 32
click at [517, 196] on button "i" at bounding box center [514, 201] width 32 height 32
click at [331, 238] on button "n" at bounding box center [332, 247] width 32 height 32
click at [572, 314] on icon "button" at bounding box center [573, 314] width 19 height 19
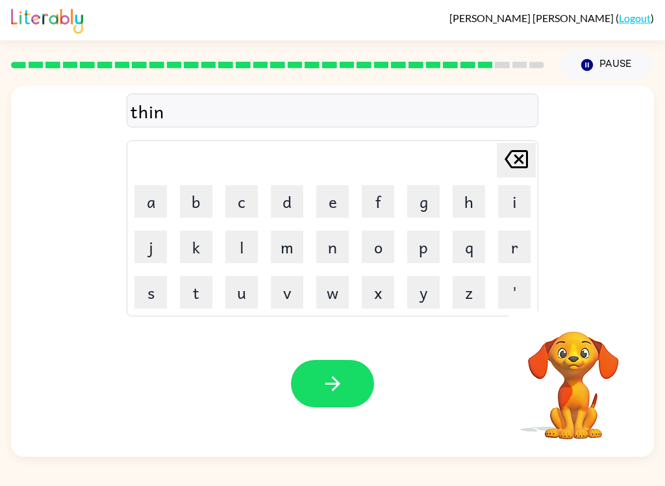
click at [305, 377] on button "button" at bounding box center [332, 383] width 83 height 47
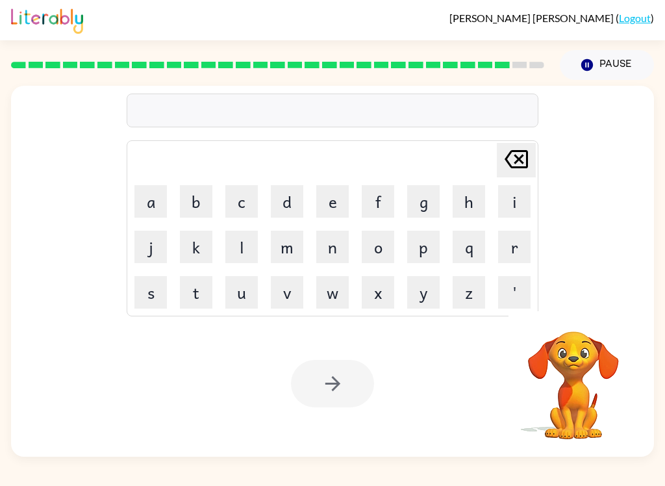
click at [155, 292] on button "s" at bounding box center [150, 292] width 32 height 32
click at [382, 244] on button "o" at bounding box center [378, 247] width 32 height 32
click at [287, 289] on button "v" at bounding box center [287, 292] width 32 height 32
click at [333, 197] on button "e" at bounding box center [332, 201] width 32 height 32
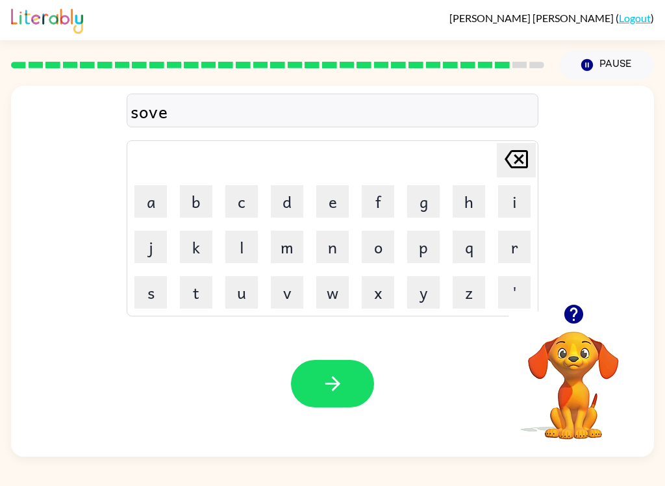
click at [507, 246] on button "r" at bounding box center [514, 247] width 32 height 32
click at [582, 311] on icon "button" at bounding box center [573, 314] width 19 height 19
click at [329, 285] on button "w" at bounding box center [332, 292] width 32 height 32
click at [145, 213] on button "a" at bounding box center [150, 201] width 32 height 32
click at [514, 246] on button "r" at bounding box center [514, 247] width 32 height 32
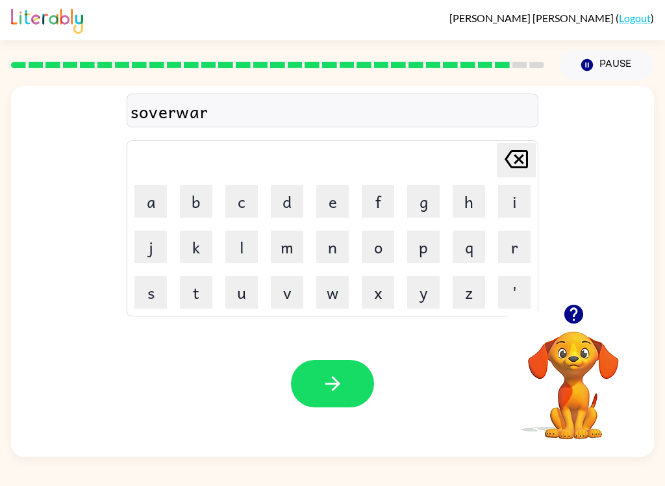
click at [341, 205] on button "e" at bounding box center [332, 201] width 32 height 32
click at [563, 320] on icon "button" at bounding box center [574, 314] width 23 height 23
click at [313, 382] on button "button" at bounding box center [332, 383] width 83 height 47
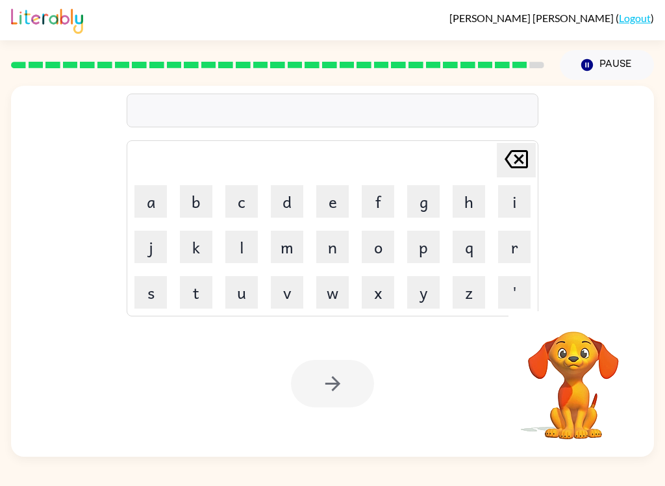
click at [378, 248] on button "o" at bounding box center [378, 247] width 32 height 32
click at [334, 241] on button "n" at bounding box center [332, 247] width 32 height 32
click at [153, 205] on button "a" at bounding box center [150, 201] width 32 height 32
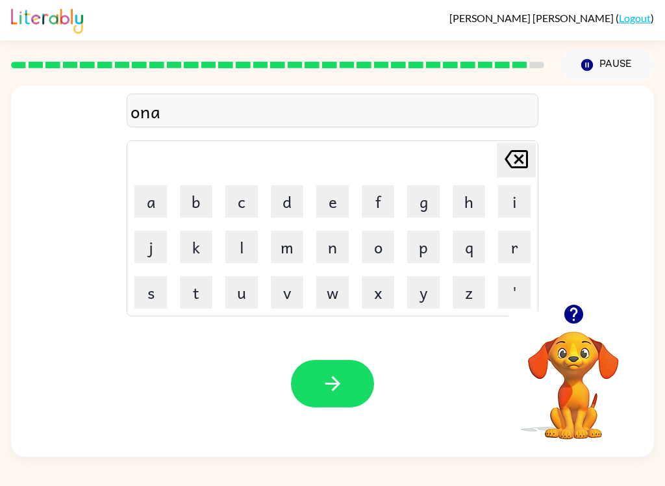
click at [377, 201] on button "f" at bounding box center [378, 201] width 32 height 32
click at [507, 252] on button "r" at bounding box center [514, 247] width 32 height 32
click at [156, 193] on button "a" at bounding box center [150, 201] width 32 height 32
click at [515, 204] on button "i" at bounding box center [514, 201] width 32 height 32
click at [297, 200] on button "d" at bounding box center [287, 201] width 32 height 32
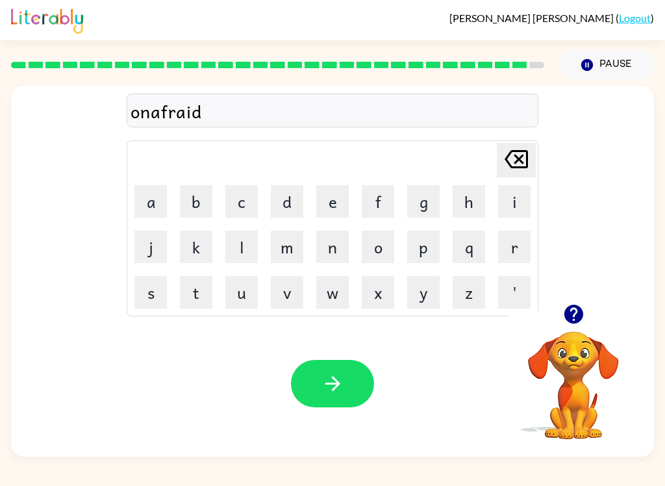
click at [315, 378] on button "button" at bounding box center [332, 383] width 83 height 47
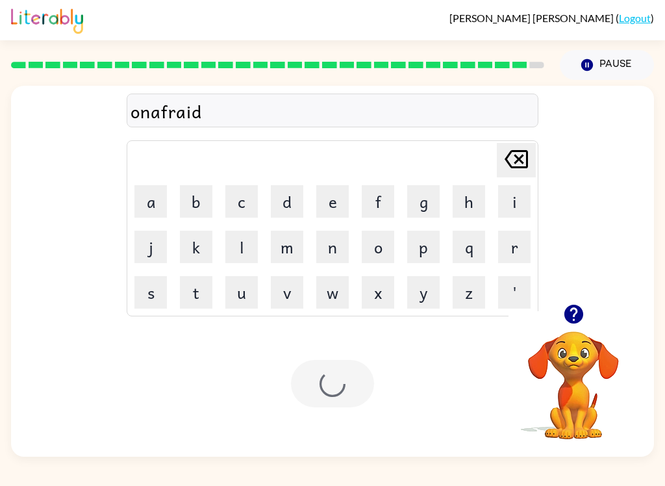
click at [584, 311] on icon "button" at bounding box center [574, 314] width 23 height 23
